Goal: Transaction & Acquisition: Purchase product/service

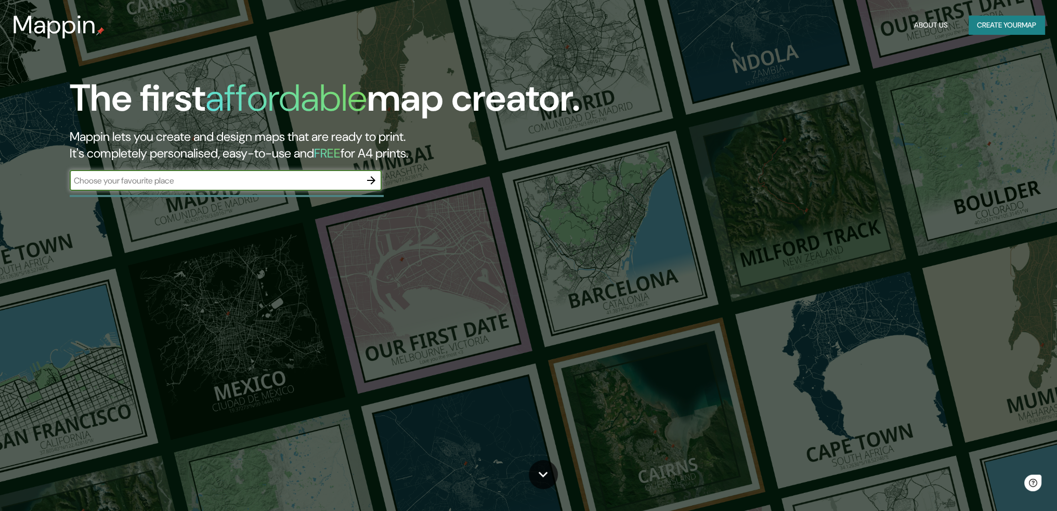
click at [208, 186] on input "text" at bounding box center [215, 181] width 291 height 12
type input "gran canaria"
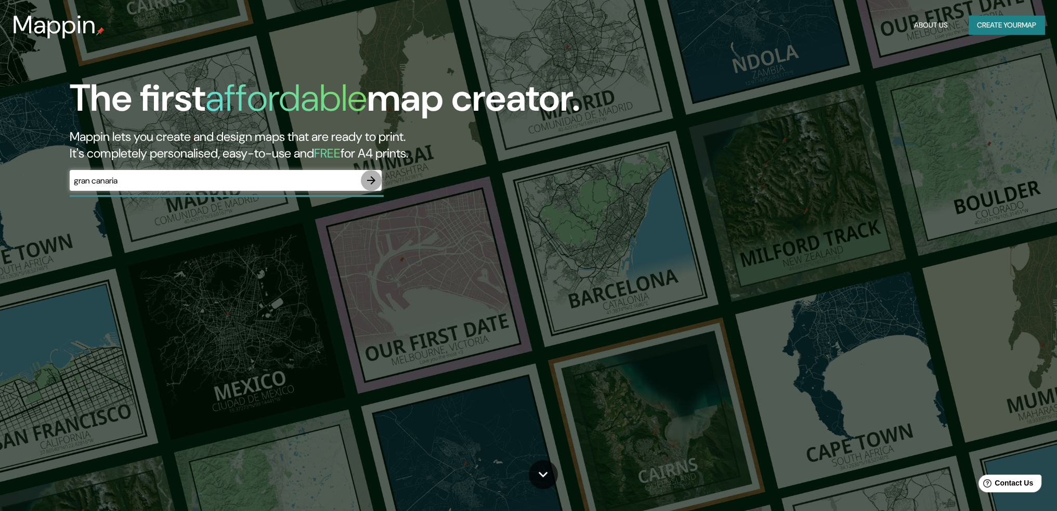
click at [367, 180] on icon "button" at bounding box center [371, 180] width 12 height 12
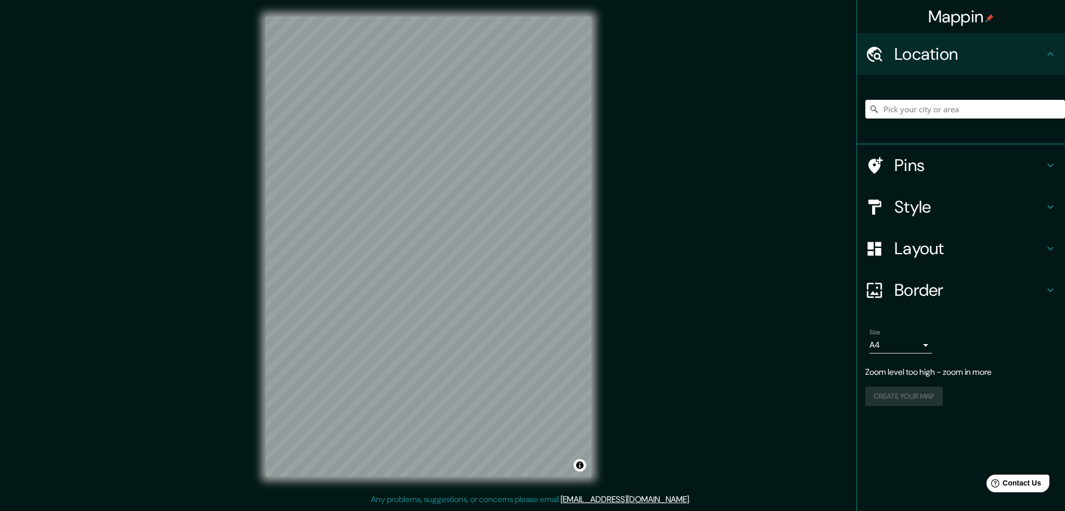
click at [627, 131] on div "Mappin Location Pins Style Layout Border Choose a border. Hint : you can make l…" at bounding box center [532, 255] width 1065 height 510
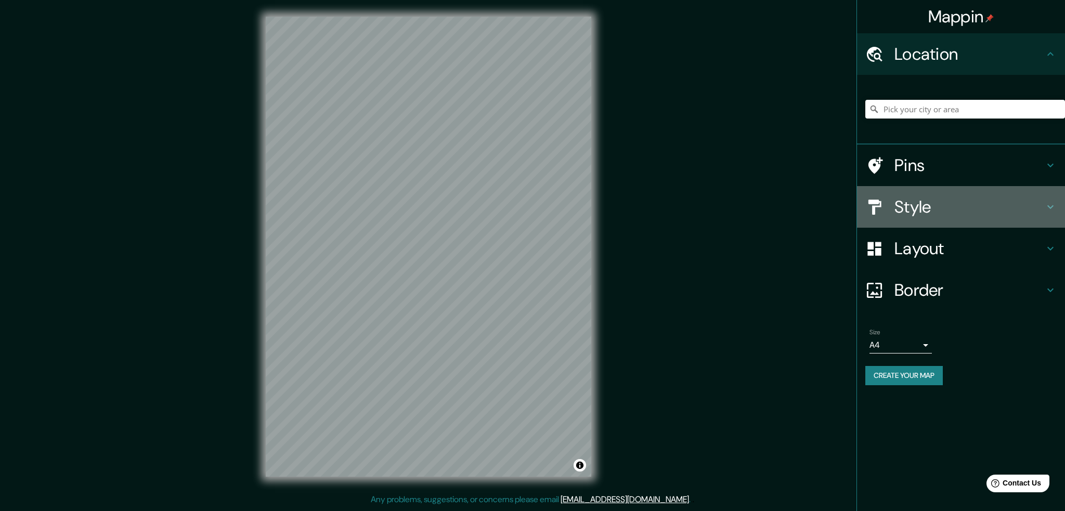
click at [894, 195] on div "Style" at bounding box center [961, 207] width 208 height 42
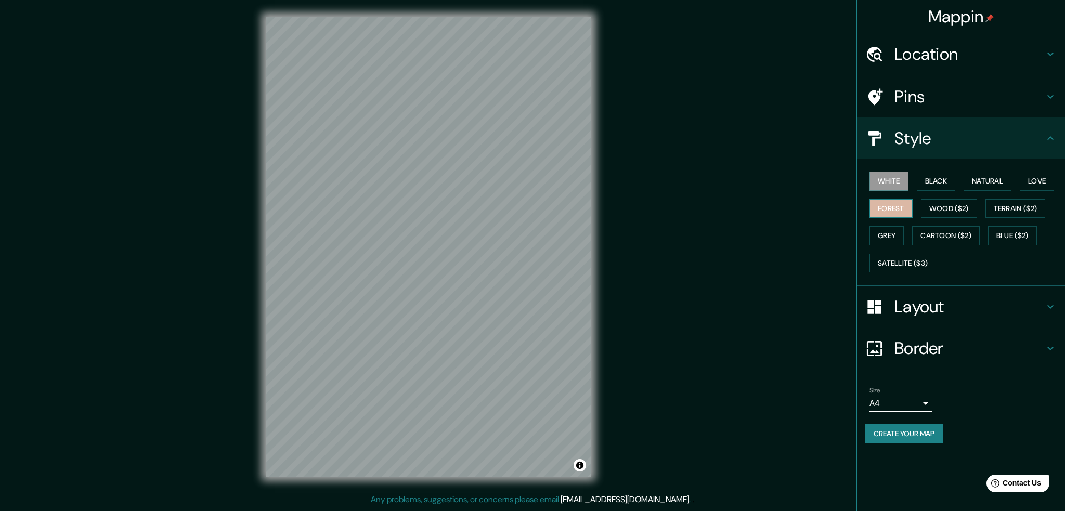
click at [898, 206] on button "Forest" at bounding box center [891, 208] width 43 height 19
click at [893, 180] on button "White" at bounding box center [889, 181] width 39 height 19
click at [935, 181] on button "Black" at bounding box center [936, 181] width 39 height 19
click at [915, 181] on div "White Black Natural Love Forest Wood ($2) Terrain ($2) Grey Cartoon ($2) Blue (…" at bounding box center [965, 221] width 200 height 109
click at [901, 183] on button "White" at bounding box center [889, 181] width 39 height 19
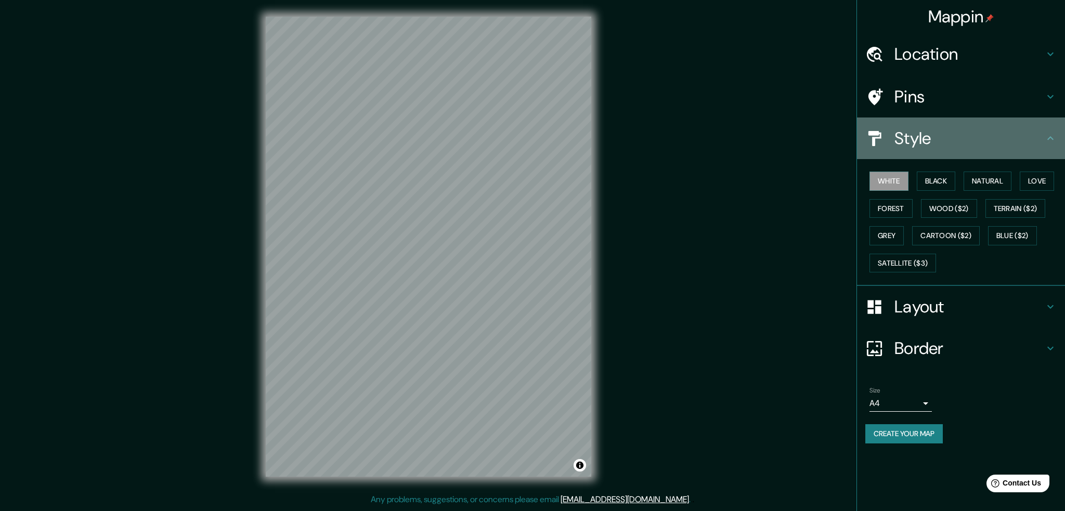
click at [921, 125] on div "Style" at bounding box center [961, 139] width 208 height 42
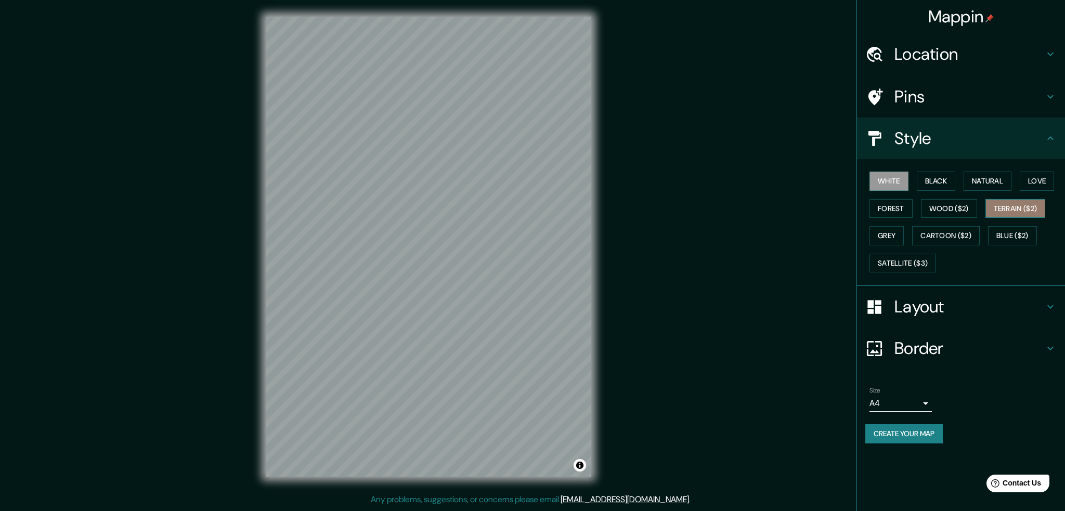
click at [1021, 212] on button "Terrain ($2)" at bounding box center [1015, 208] width 60 height 19
click at [903, 208] on button "Forest" at bounding box center [891, 208] width 43 height 19
click at [1034, 178] on button "Love" at bounding box center [1037, 181] width 34 height 19
click at [982, 183] on button "Natural" at bounding box center [988, 181] width 48 height 19
click at [881, 184] on button "White" at bounding box center [889, 181] width 39 height 19
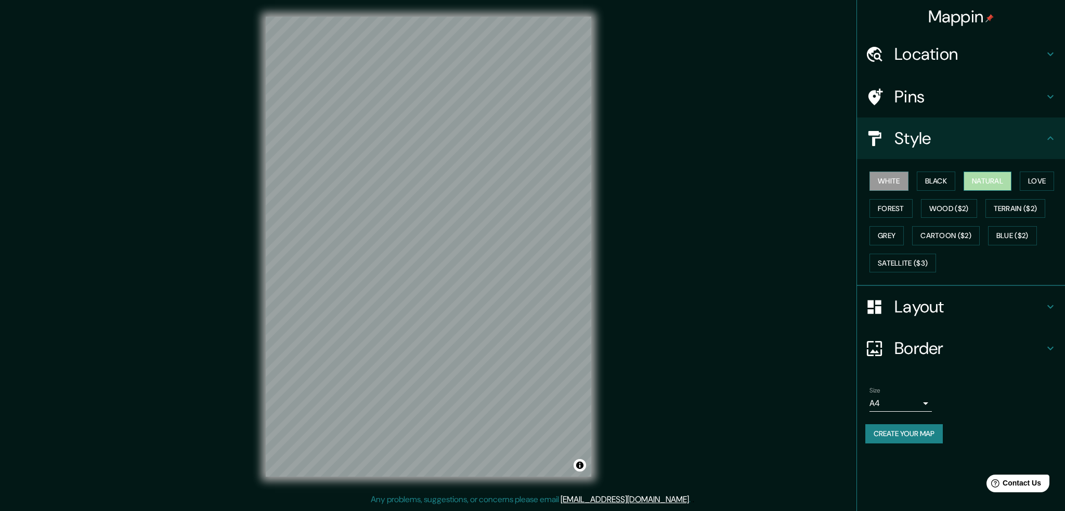
click at [998, 175] on button "Natural" at bounding box center [988, 181] width 48 height 19
click at [894, 183] on button "White" at bounding box center [889, 181] width 39 height 19
click at [993, 183] on button "Natural" at bounding box center [988, 181] width 48 height 19
click at [900, 185] on button "White" at bounding box center [889, 181] width 39 height 19
click at [931, 427] on button "Create your map" at bounding box center [903, 433] width 77 height 19
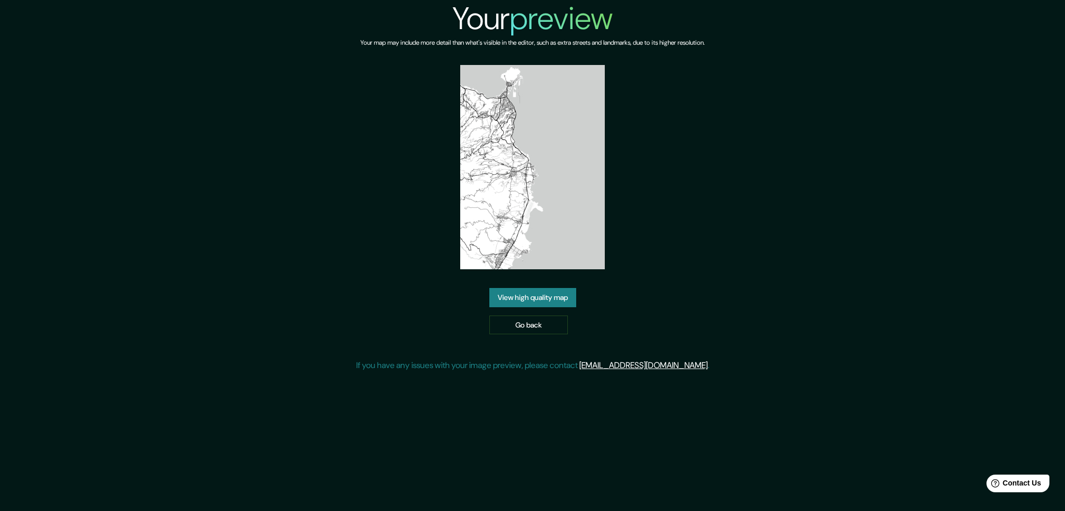
click at [505, 293] on link "View high quality map" at bounding box center [532, 297] width 87 height 19
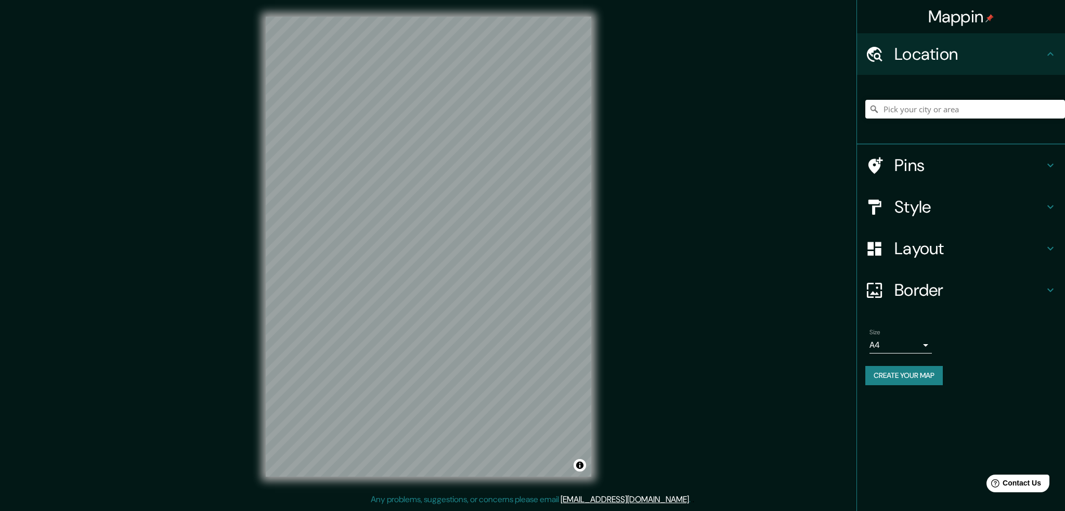
click at [891, 374] on button "Create your map" at bounding box center [903, 375] width 77 height 19
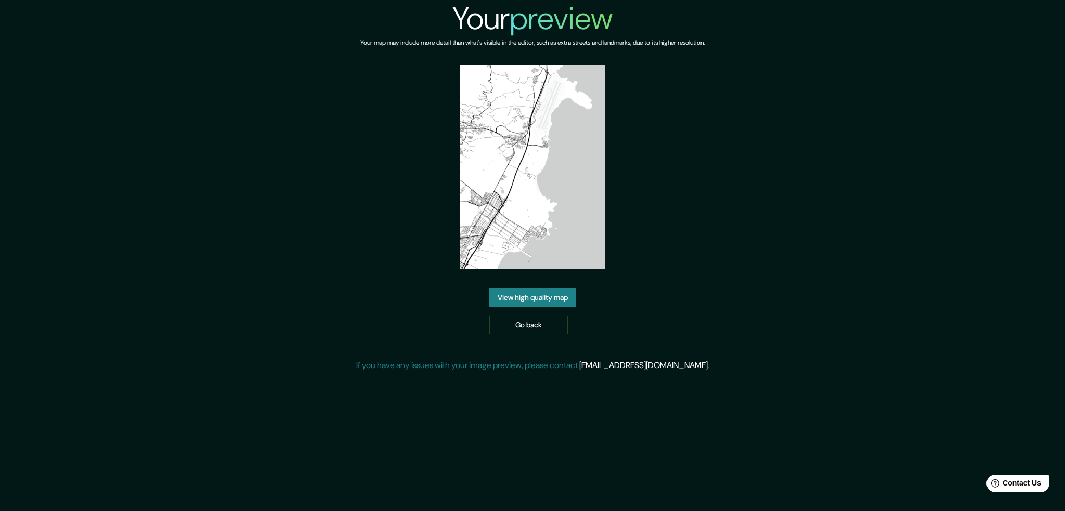
click at [566, 288] on link "View high quality map" at bounding box center [532, 297] width 87 height 19
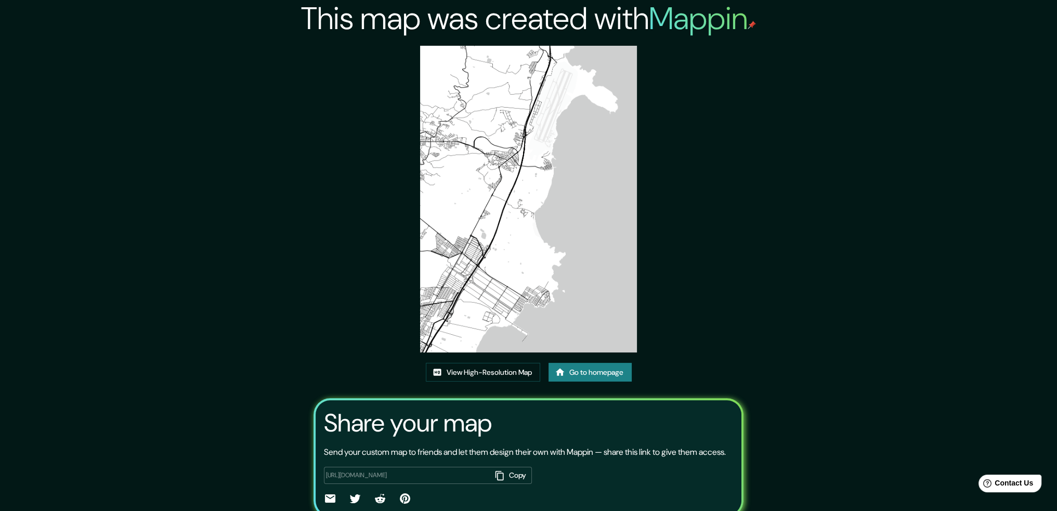
click at [768, 70] on div "This map was created with Mappin View High-Resolution Map Go to homepage Share …" at bounding box center [528, 277] width 1057 height 554
click at [487, 295] on img at bounding box center [528, 199] width 217 height 307
click at [476, 368] on link "View High-Resolution Map" at bounding box center [483, 372] width 114 height 19
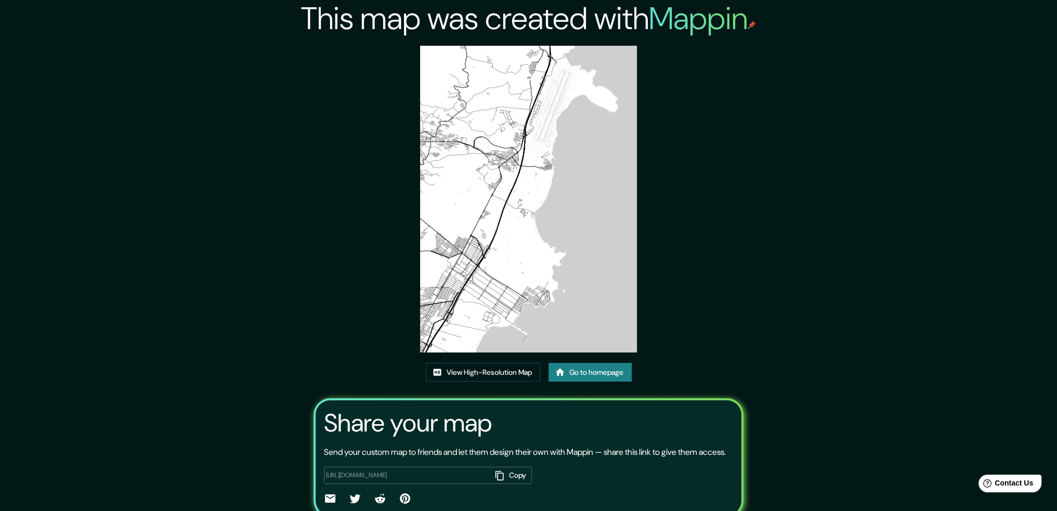
click at [701, 23] on h2 "Mappin" at bounding box center [702, 18] width 107 height 41
click at [615, 388] on div "View High-Resolution Map Go to homepage" at bounding box center [529, 377] width 206 height 28
click at [614, 378] on link "Go to homepage" at bounding box center [590, 372] width 83 height 19
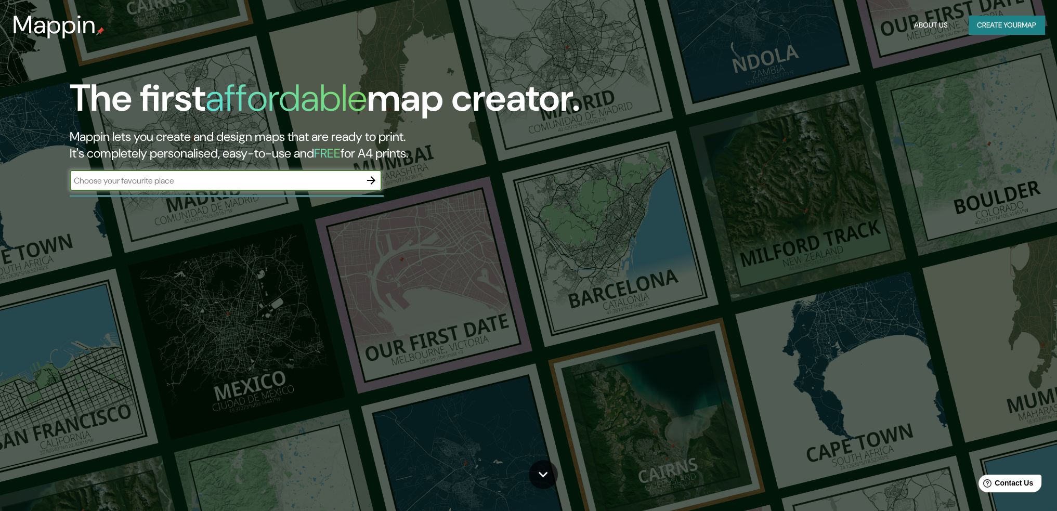
click at [995, 27] on button "Create your map" at bounding box center [1007, 25] width 76 height 19
